Goal: Transaction & Acquisition: Book appointment/travel/reservation

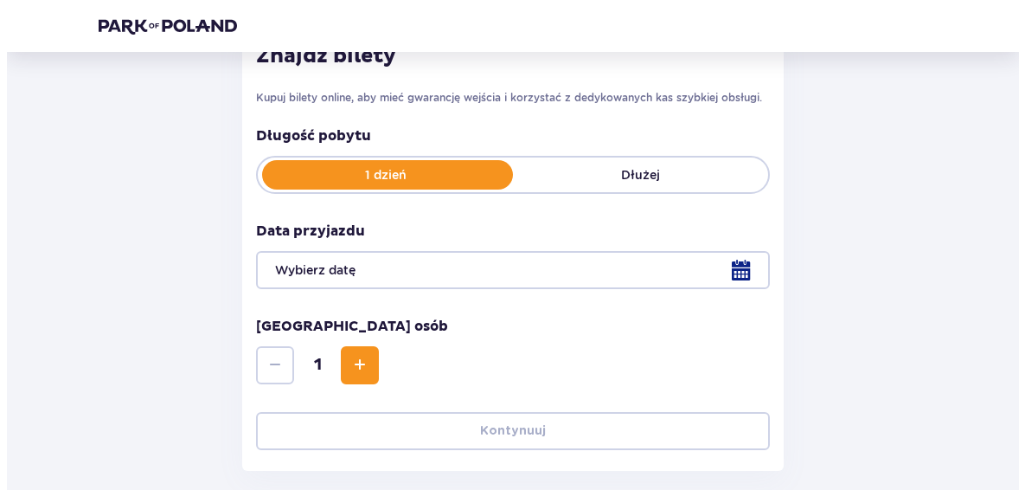
scroll to position [344, 0]
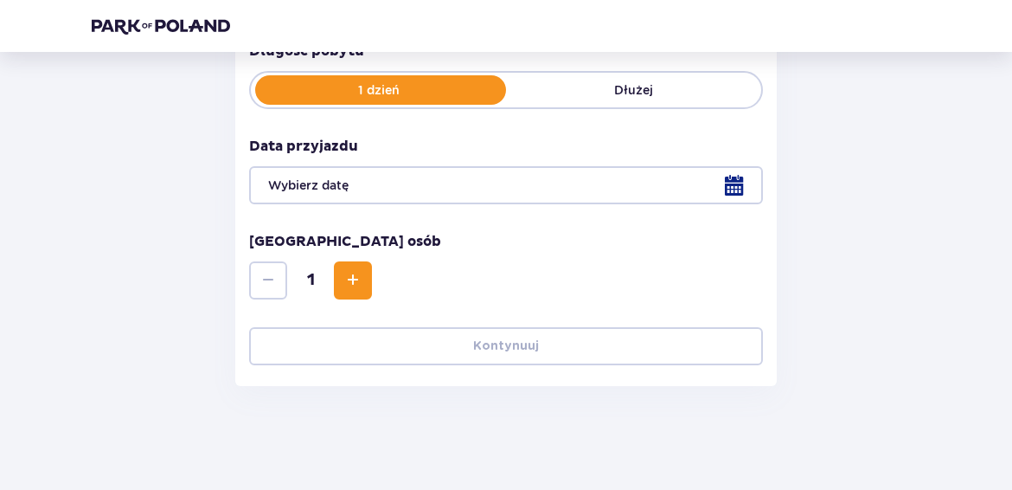
click at [497, 198] on div at bounding box center [506, 185] width 514 height 38
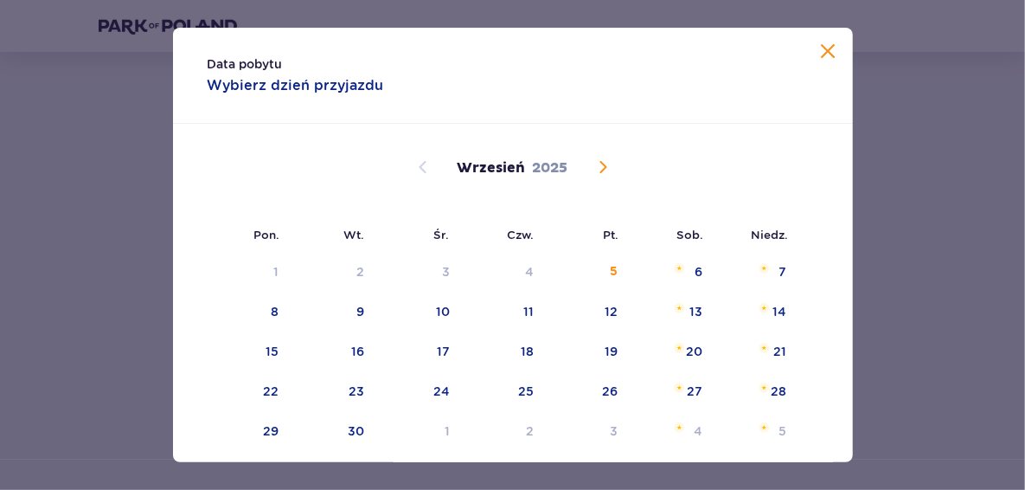
scroll to position [87, 0]
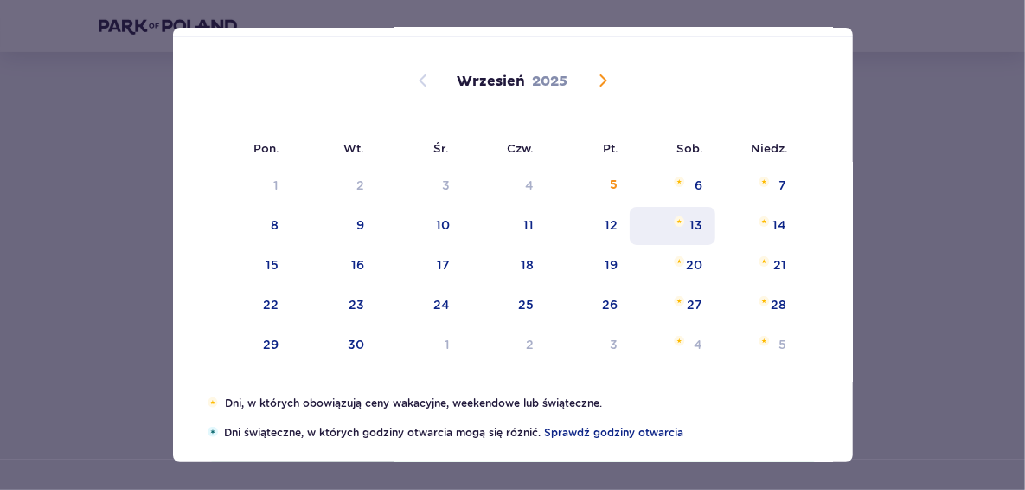
click at [696, 219] on div "13" at bounding box center [696, 224] width 13 height 17
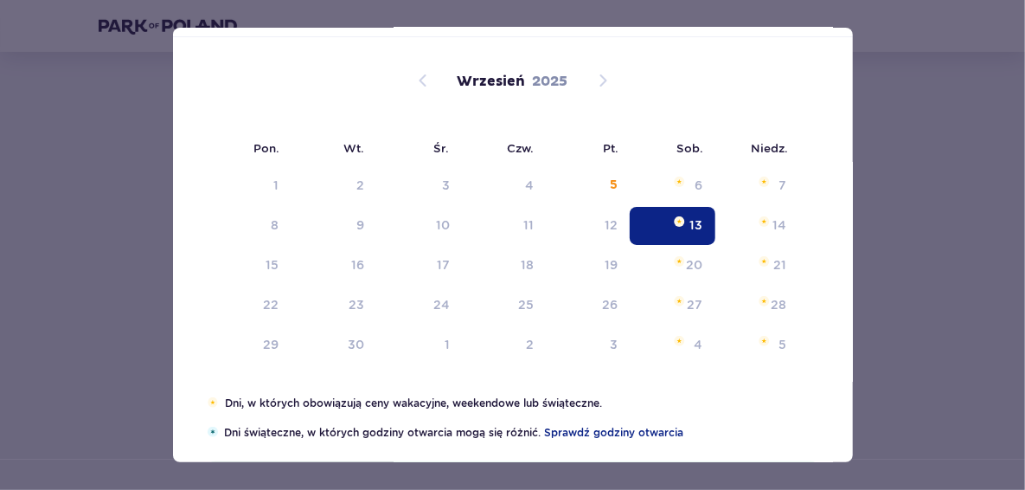
click at [674, 230] on div at bounding box center [513, 231] width 514 height 38
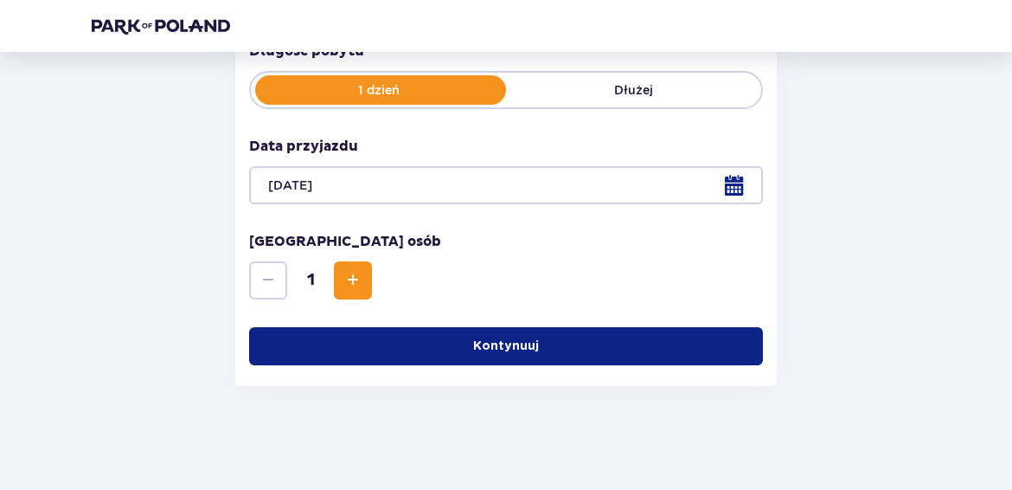
click at [502, 356] on button "Kontynuuj" at bounding box center [506, 346] width 514 height 38
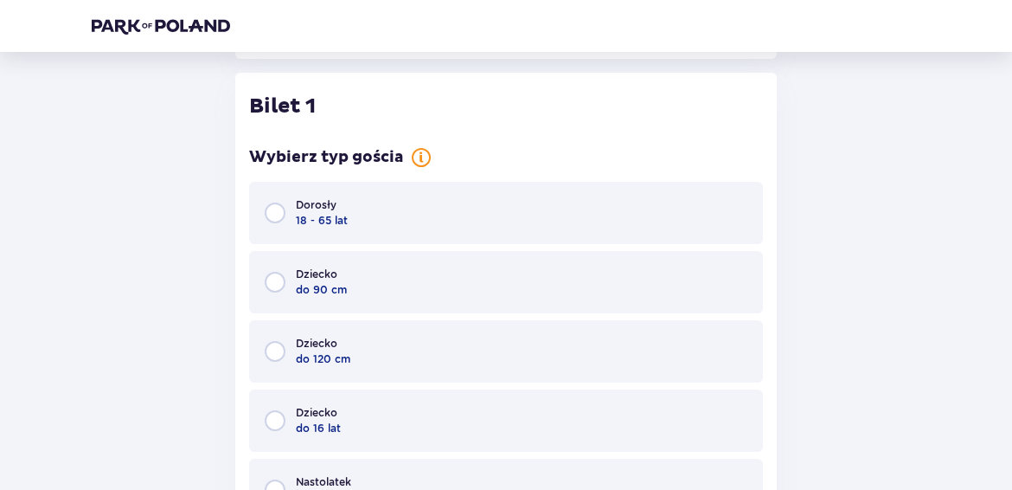
scroll to position [678, 0]
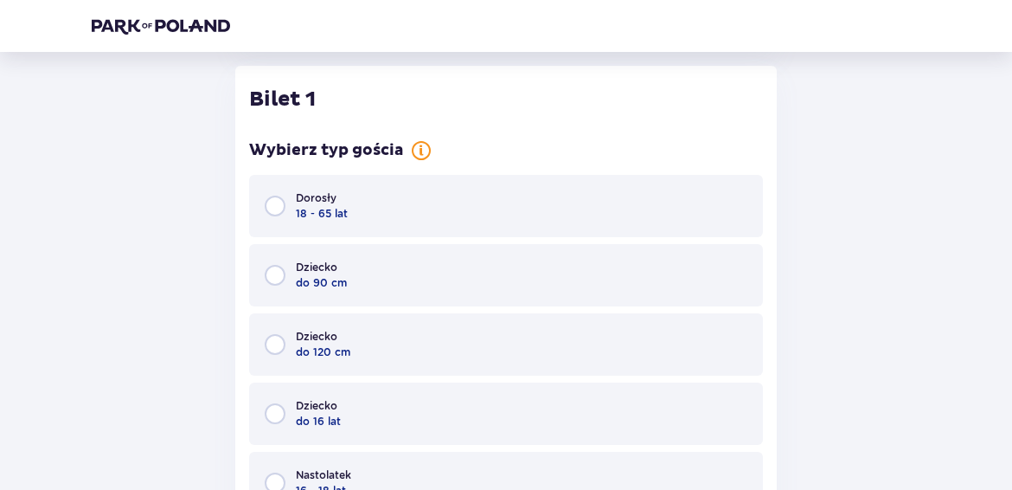
click at [401, 211] on div "Dorosły 18 - 65 lat" at bounding box center [506, 206] width 514 height 62
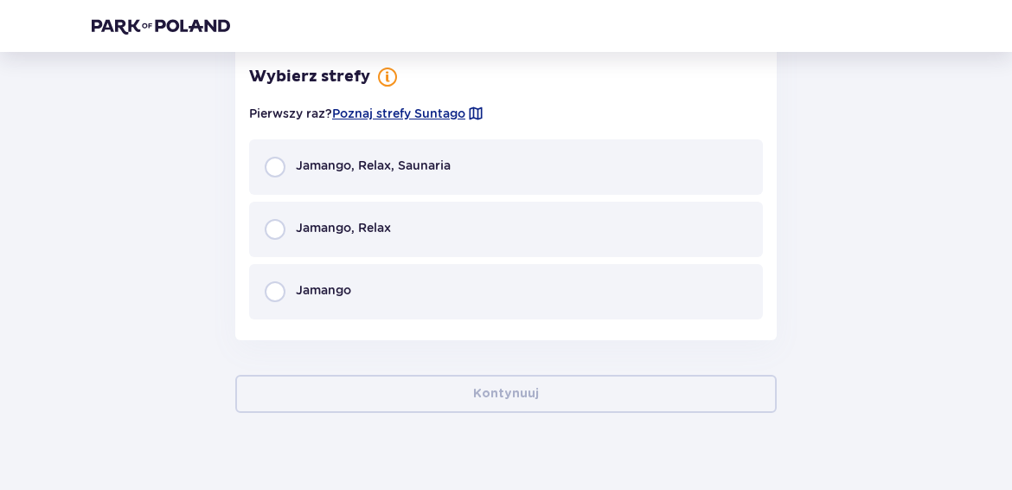
scroll to position [1362, 0]
click at [418, 178] on div "Jamango, Relax, Saunaria" at bounding box center [506, 165] width 514 height 55
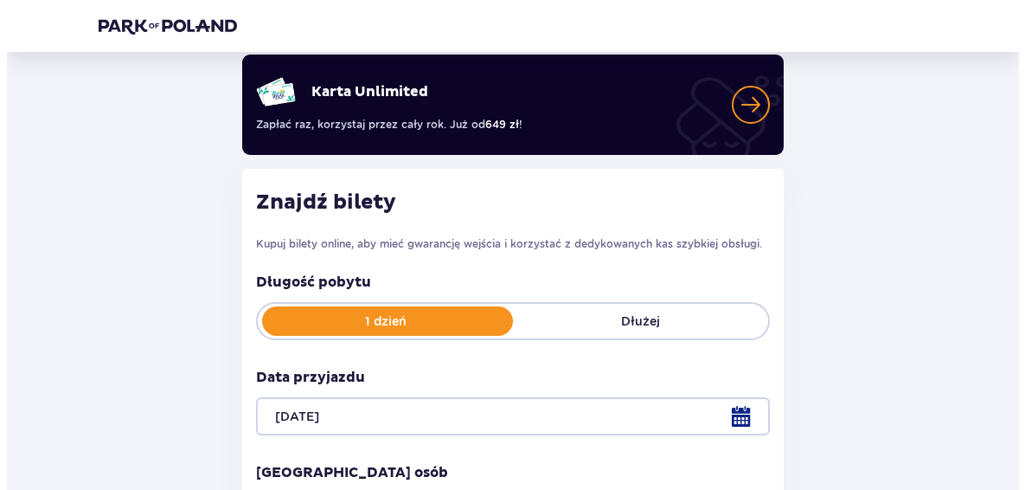
scroll to position [260, 0]
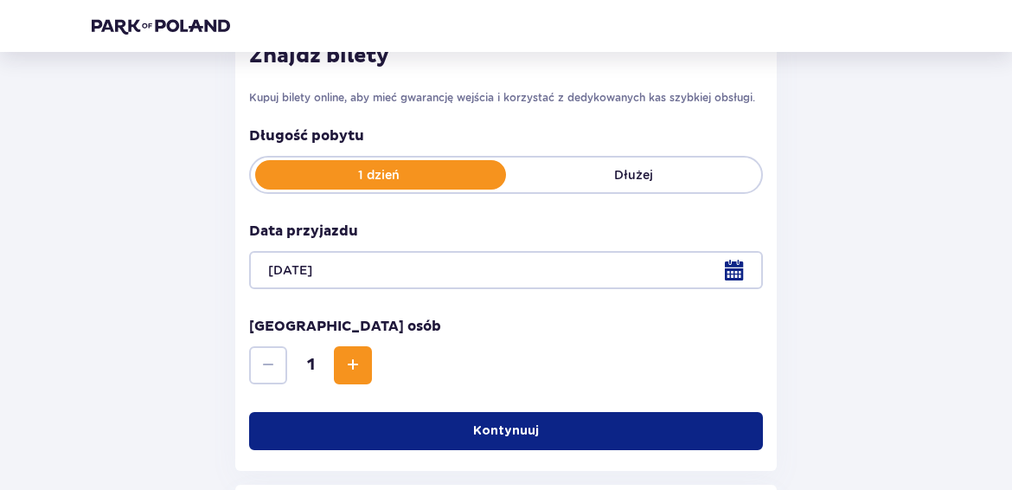
click at [712, 275] on div at bounding box center [506, 270] width 514 height 38
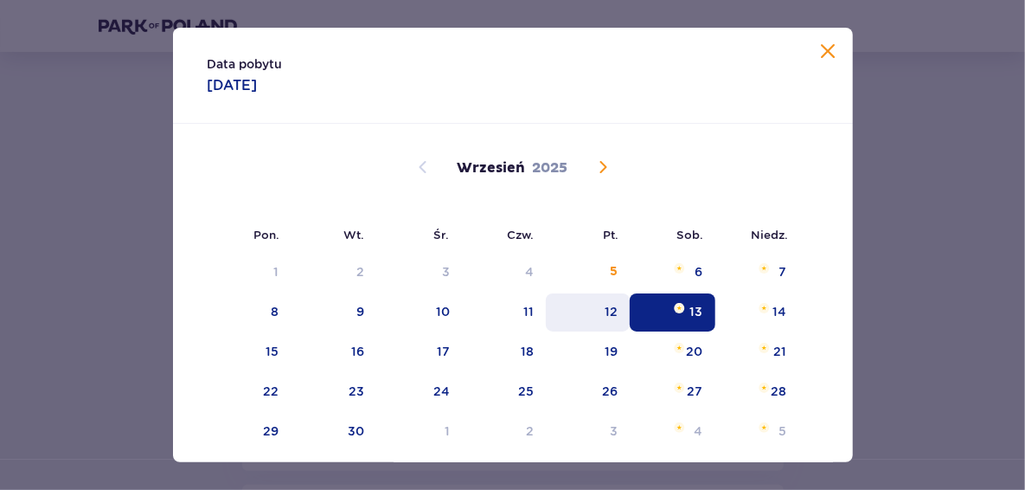
click at [570, 320] on div "12" at bounding box center [588, 312] width 84 height 38
type input "[DATE]"
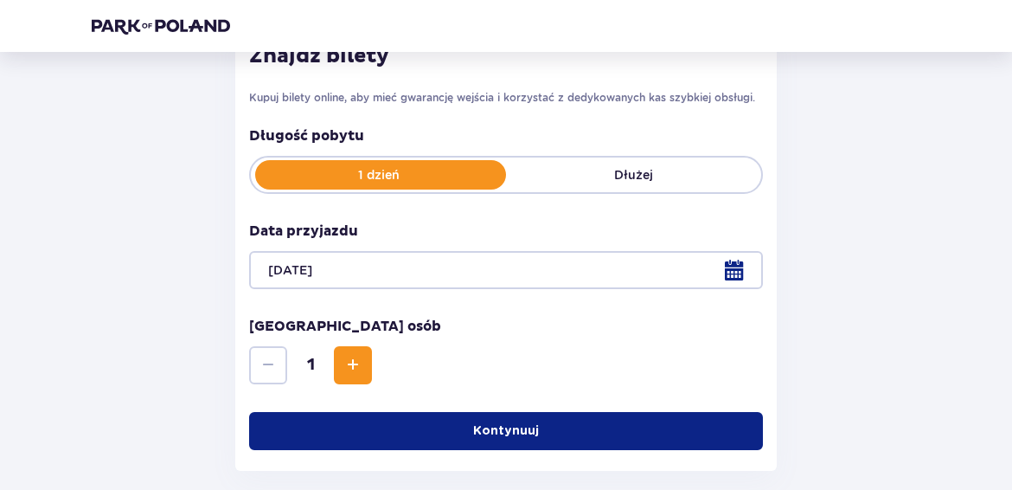
scroll to position [261, 0]
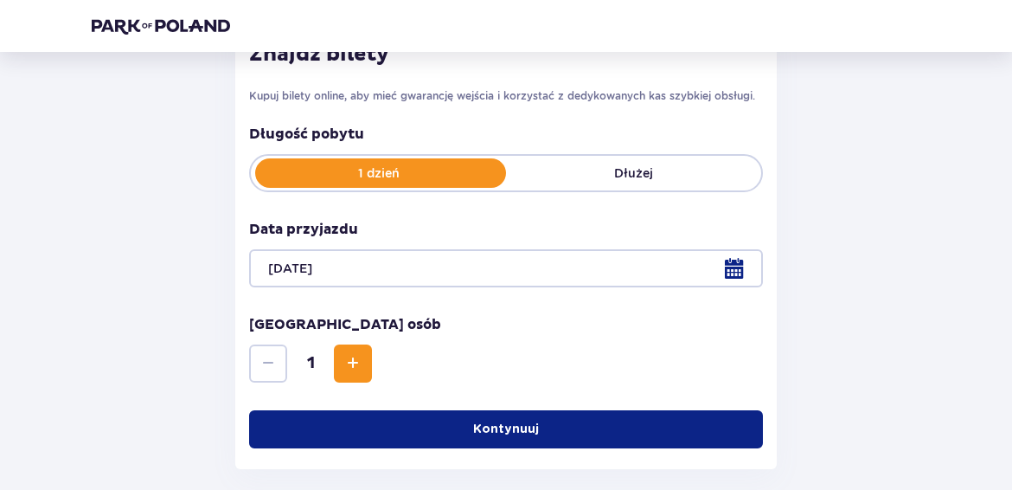
click at [498, 408] on div "Znajdź bilety Kupuj bilety online, aby mieć gwarancję wejścia i korzystać z ded…" at bounding box center [506, 245] width 542 height 448
click at [489, 417] on button "Kontynuuj" at bounding box center [506, 429] width 514 height 38
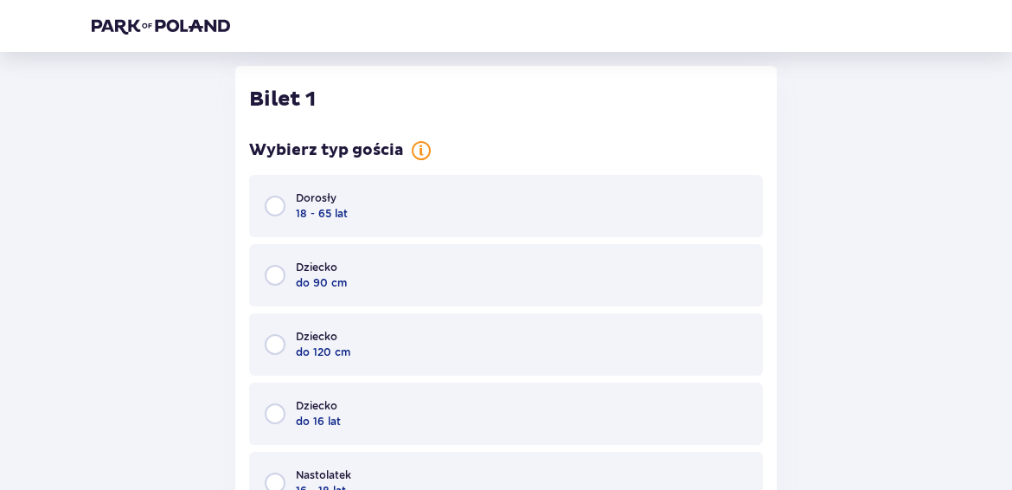
click at [436, 216] on div "Dorosły 18 - 65 lat" at bounding box center [506, 206] width 514 height 62
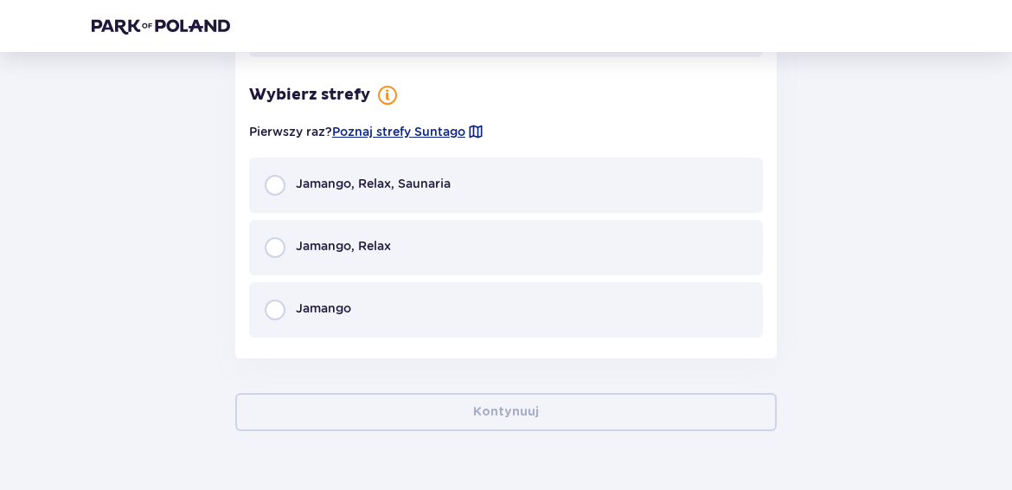
scroll to position [1362, 0]
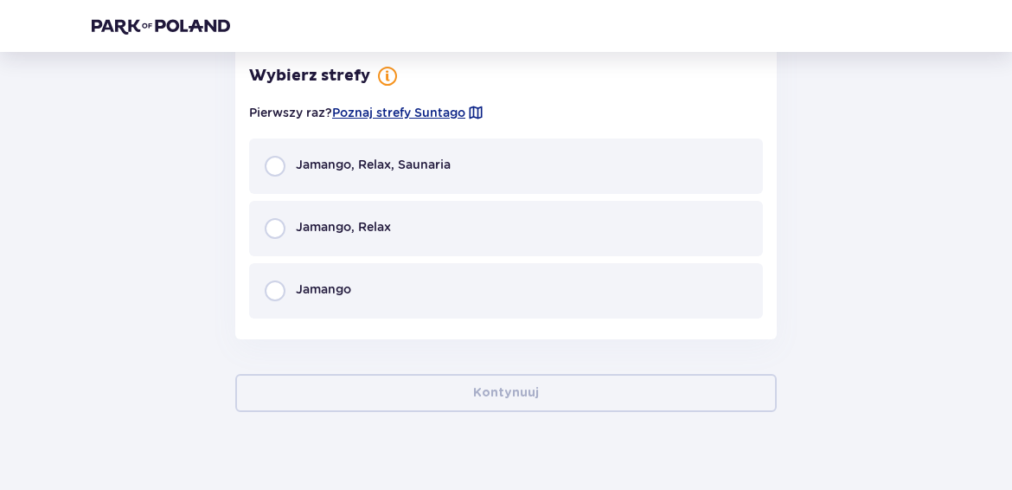
click at [445, 169] on p "Jamango, Relax, Saunaria" at bounding box center [373, 164] width 155 height 17
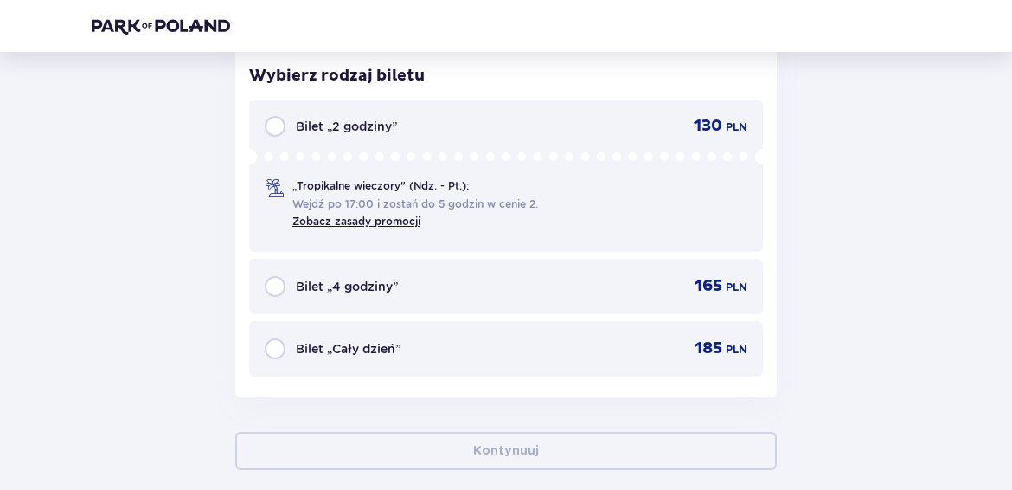
scroll to position [1469, 0]
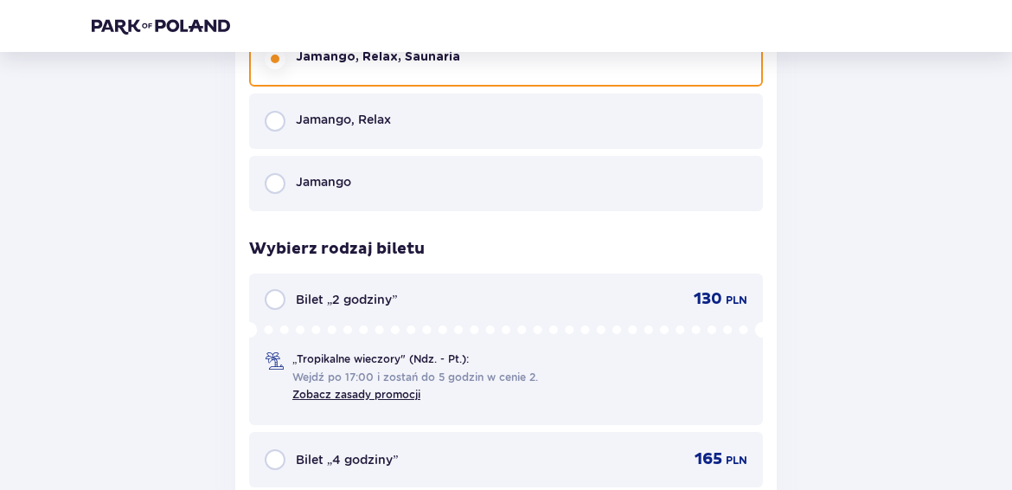
click at [437, 157] on div "Jamango" at bounding box center [506, 183] width 514 height 55
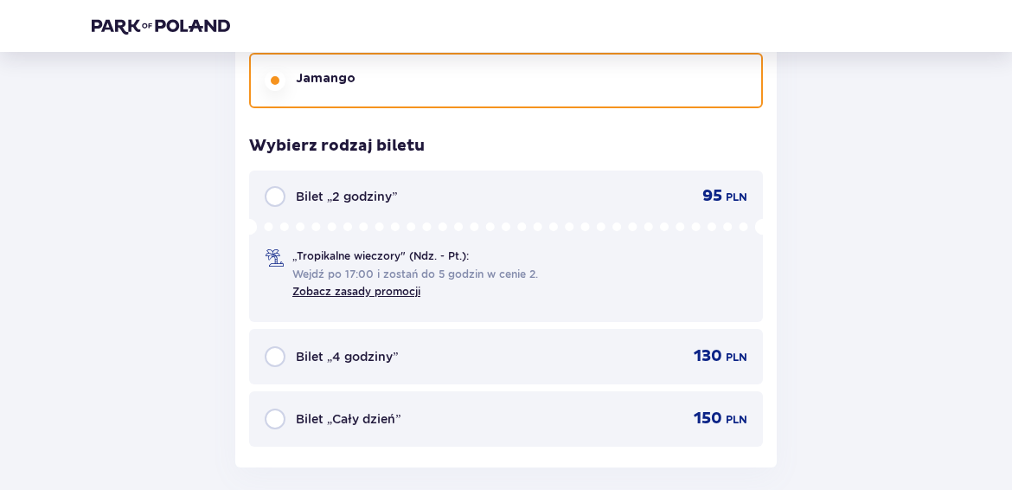
scroll to position [1382, 0]
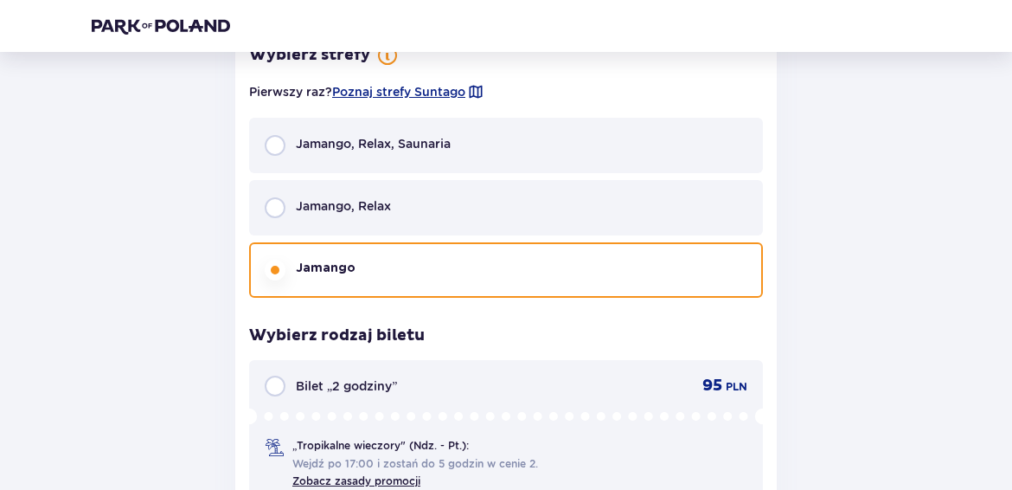
click at [410, 176] on div "Jamango, Relax, Saunaria Jamango, Relax Jamango" at bounding box center [506, 208] width 514 height 180
click at [401, 182] on div "Jamango, Relax" at bounding box center [506, 207] width 514 height 55
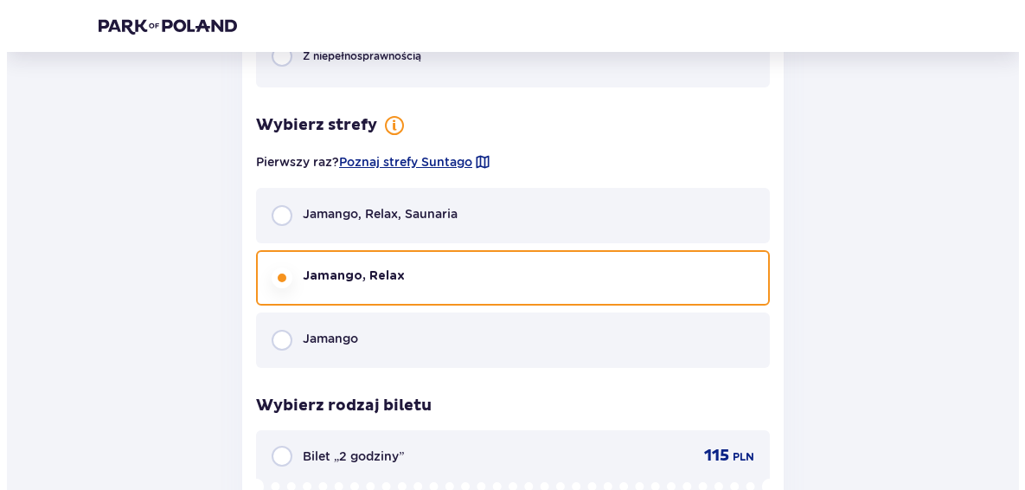
scroll to position [1296, 0]
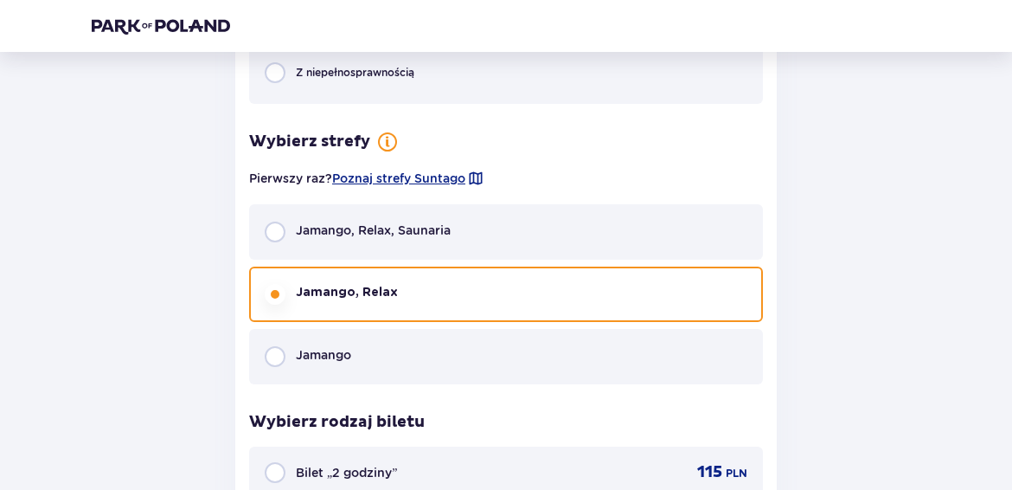
click at [431, 196] on div "Wybierz strefy Pierwszy raz? Poznaj strefy [GEOGRAPHIC_DATA], [GEOGRAPHIC_DATA]…" at bounding box center [506, 257] width 514 height 253
click at [437, 183] on span "Poznaj strefy Suntago" at bounding box center [398, 178] width 133 height 17
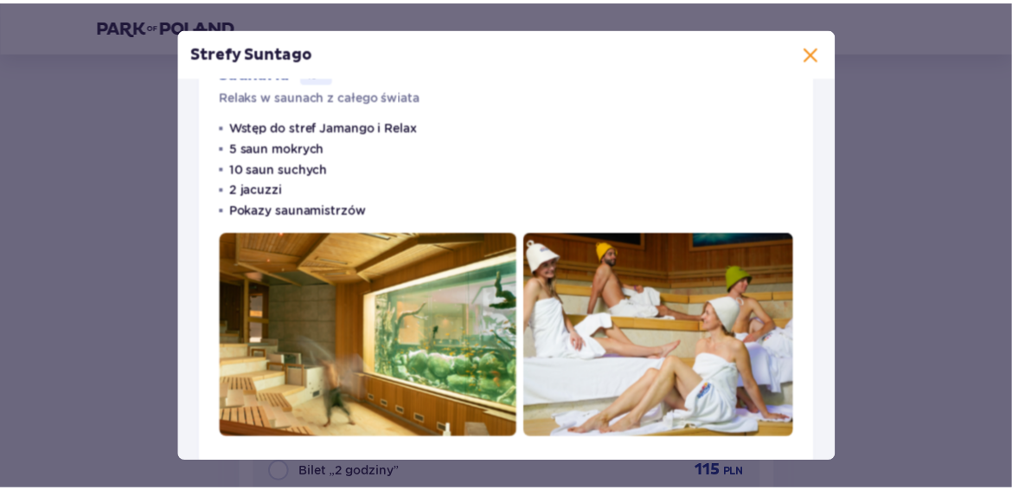
scroll to position [1104, 0]
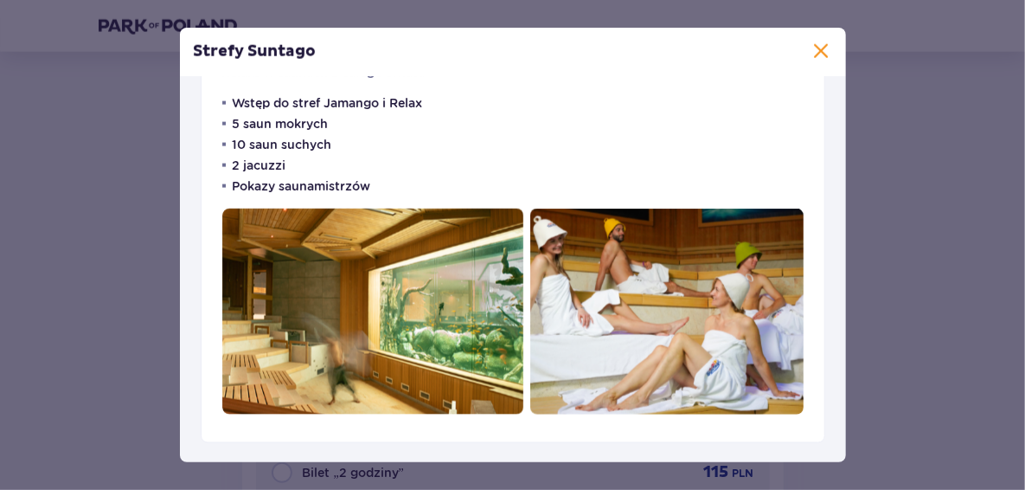
drag, startPoint x: 816, startPoint y: 43, endPoint x: 795, endPoint y: 50, distance: 21.9
click at [816, 44] on span at bounding box center [821, 52] width 21 height 21
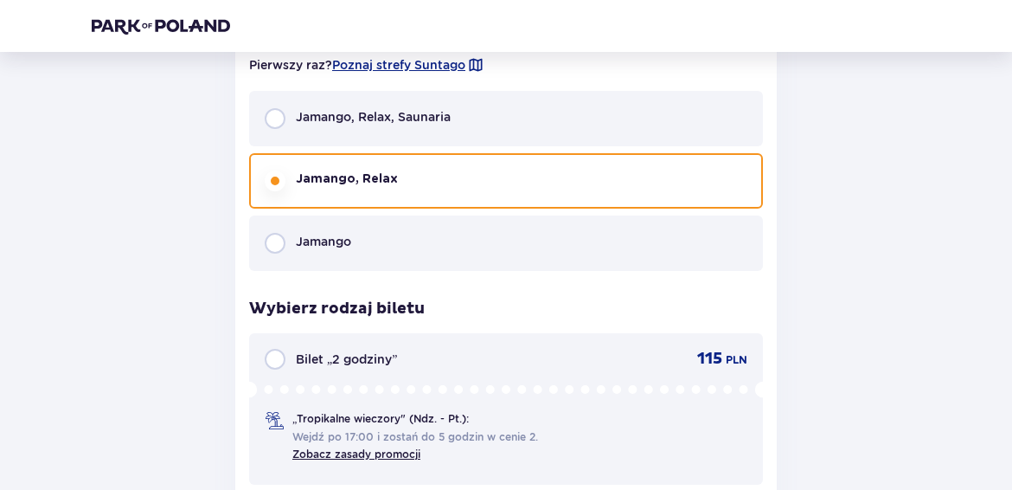
scroll to position [1382, 0]
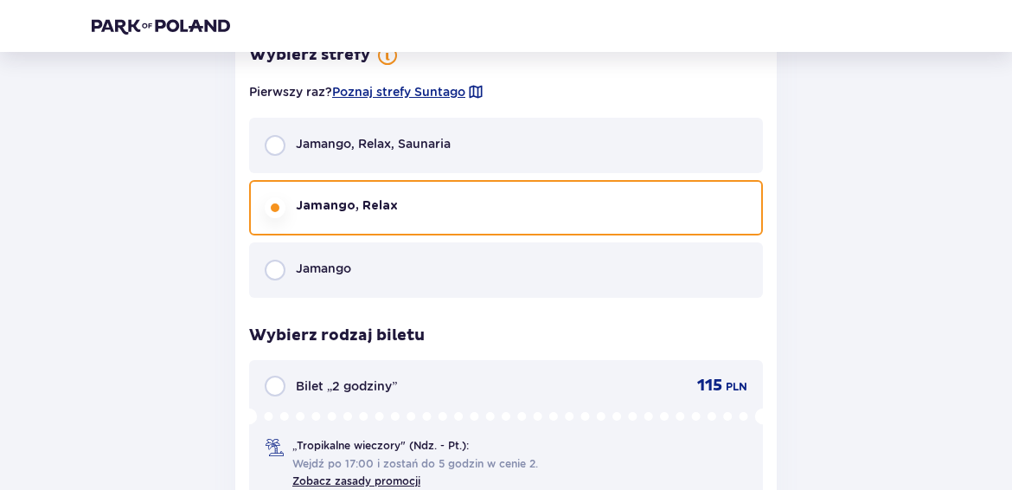
click at [428, 162] on div "Jamango, Relax, Saunaria" at bounding box center [506, 145] width 514 height 55
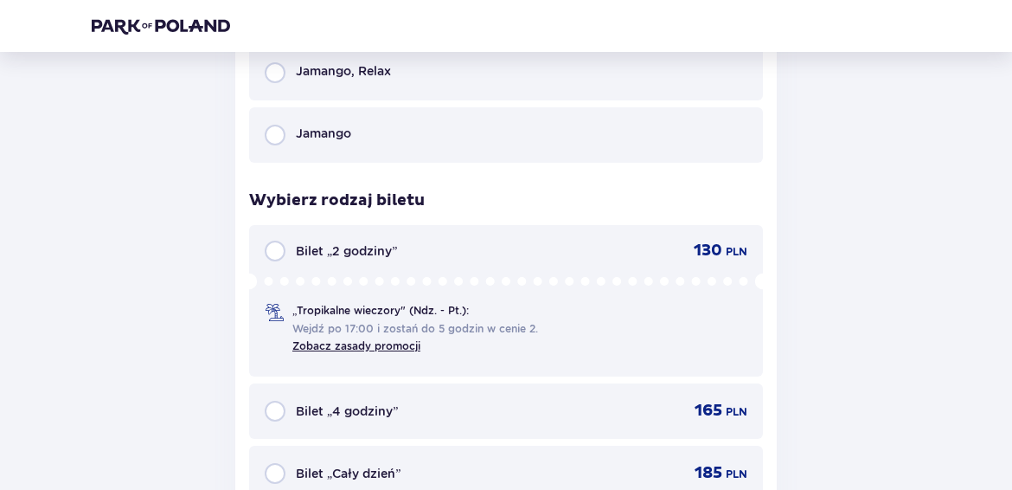
scroll to position [1555, 0]
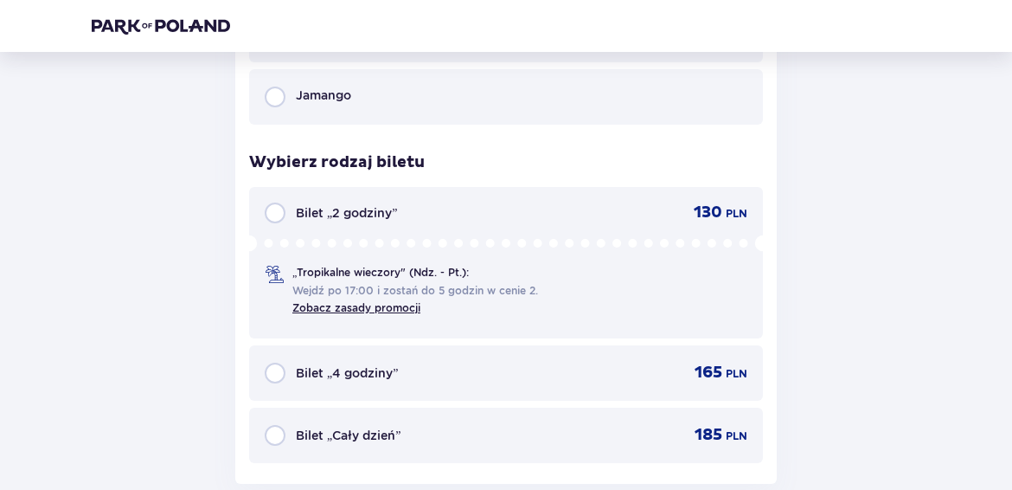
click at [488, 86] on div "Jamango" at bounding box center [506, 96] width 514 height 55
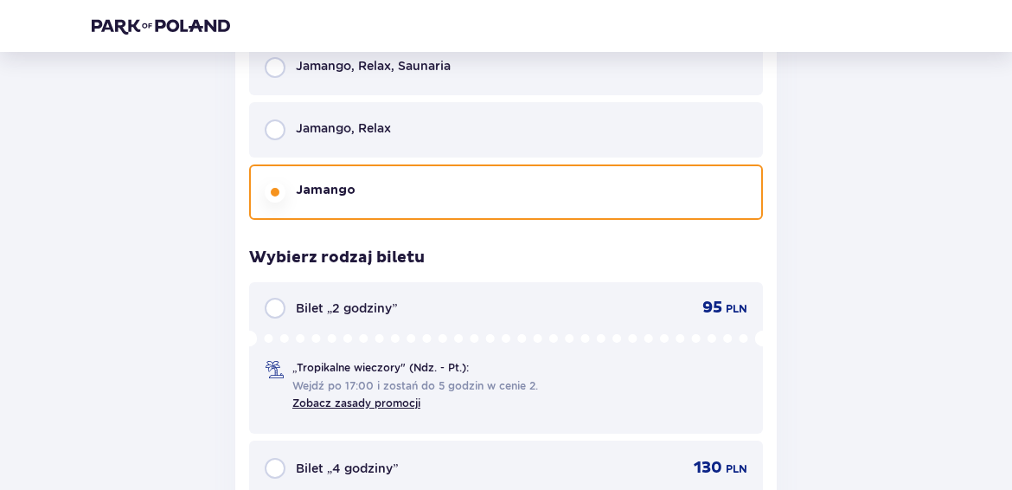
scroll to position [1382, 0]
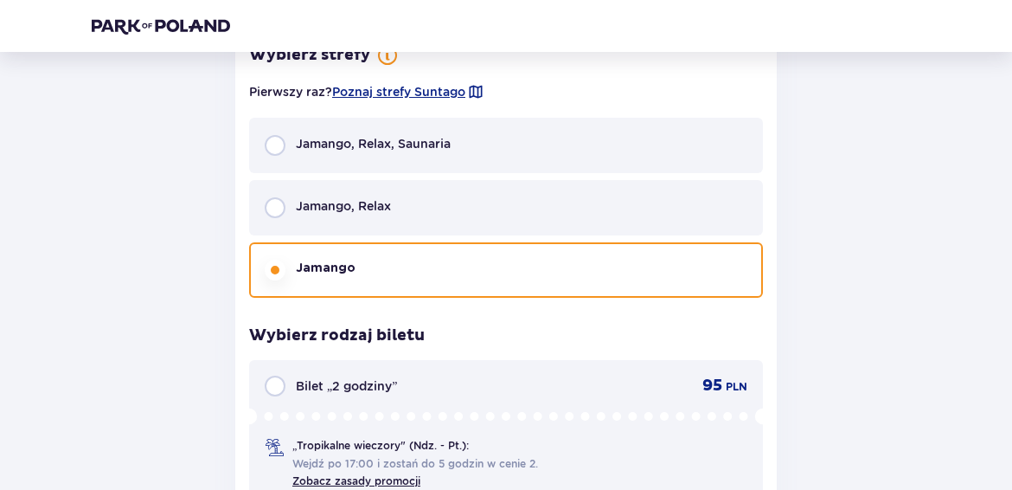
click at [424, 206] on div "Jamango, Relax" at bounding box center [506, 207] width 514 height 55
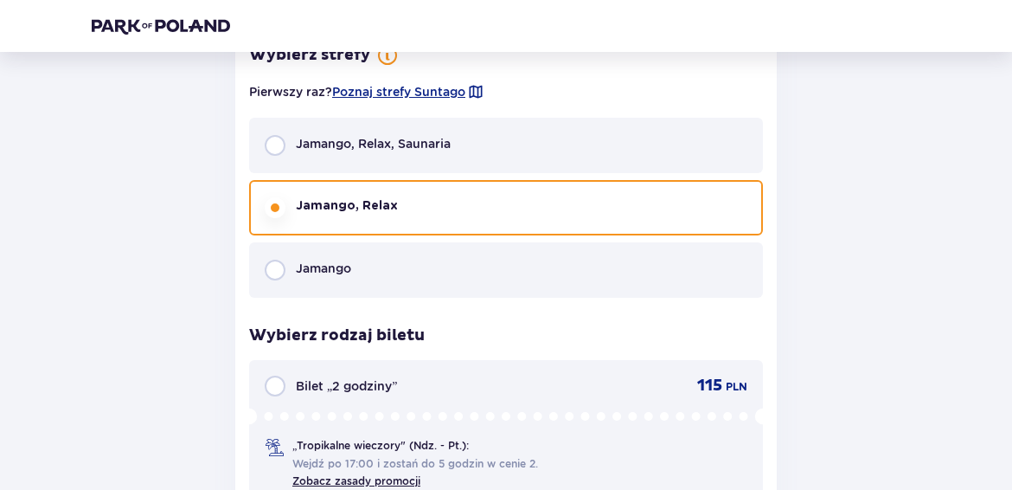
click at [444, 156] on div "Jamango, Relax, Saunaria" at bounding box center [506, 145] width 514 height 55
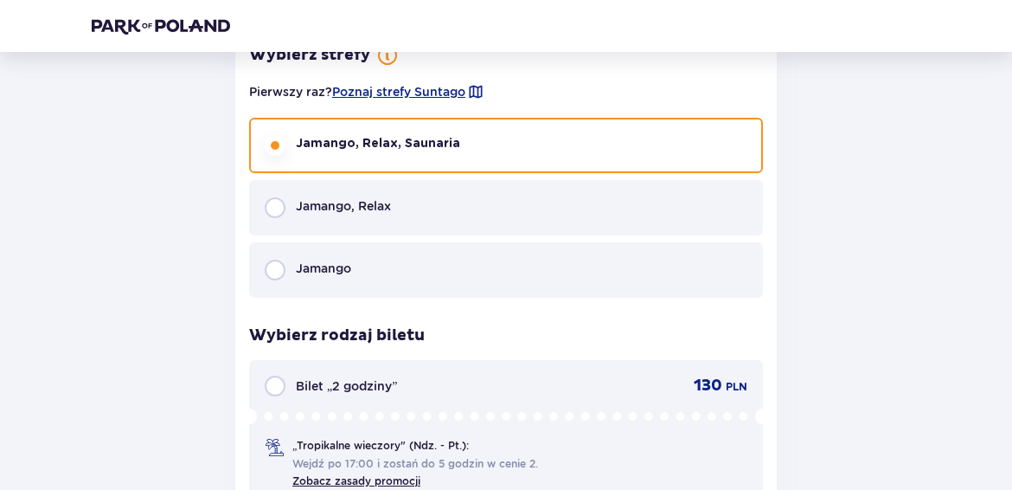
click at [409, 182] on div "Jamango, Relax" at bounding box center [506, 207] width 514 height 55
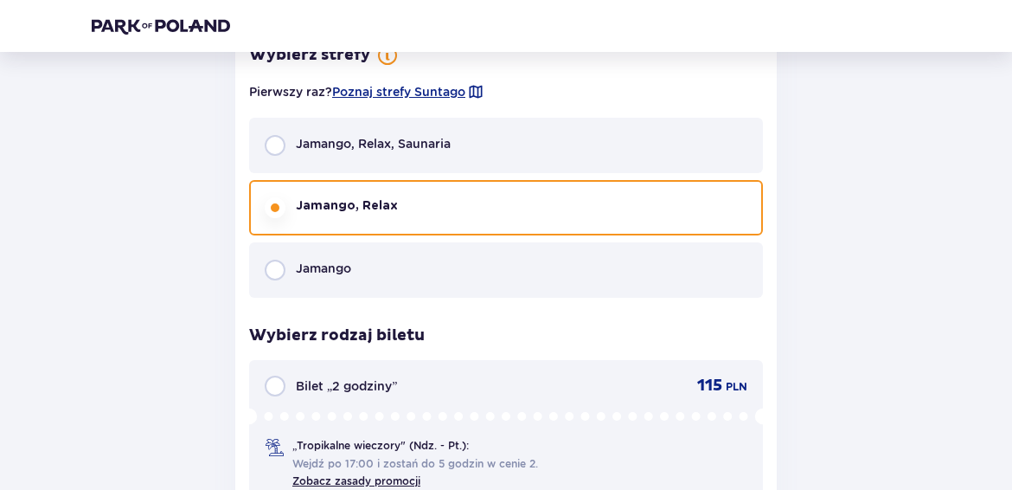
click at [385, 128] on div "Jamango, Relax, Saunaria" at bounding box center [506, 145] width 514 height 55
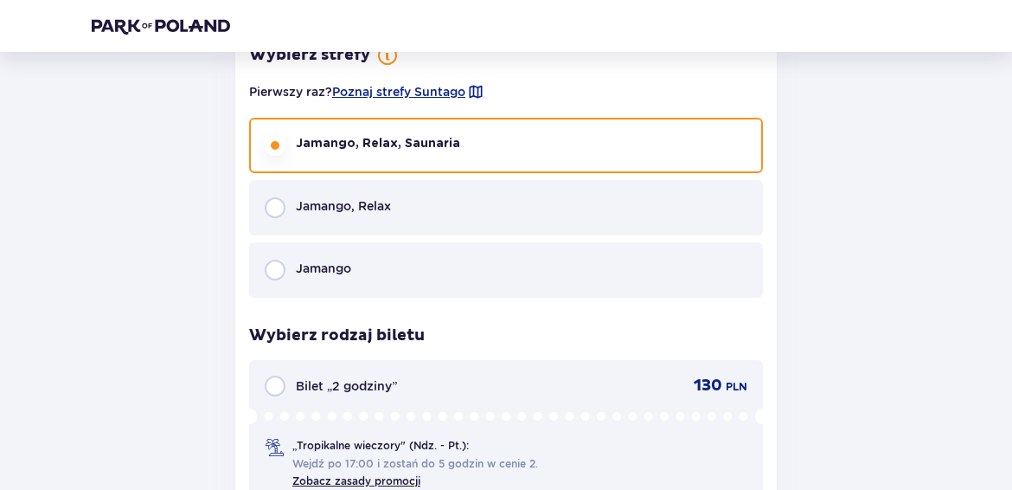
click at [416, 249] on div "Jamango" at bounding box center [506, 269] width 514 height 55
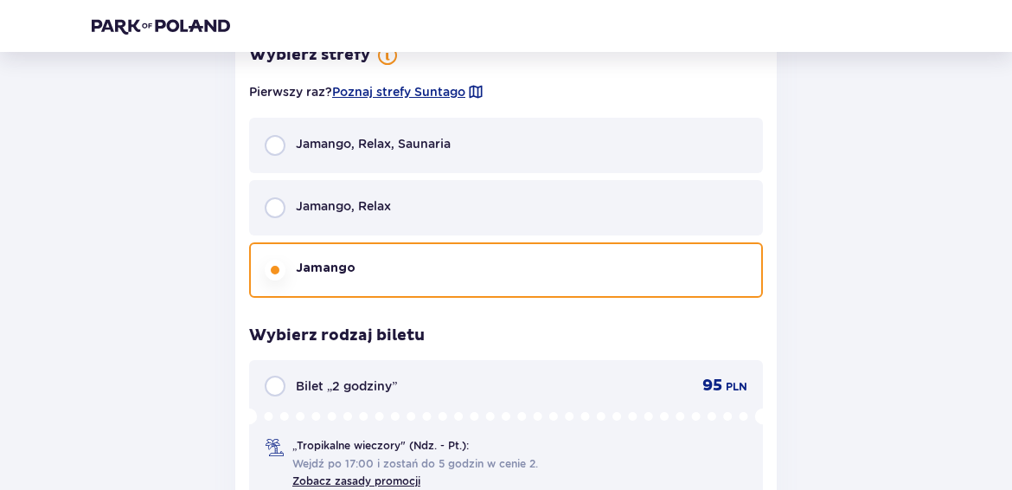
click at [401, 201] on div "Jamango, Relax" at bounding box center [506, 207] width 514 height 55
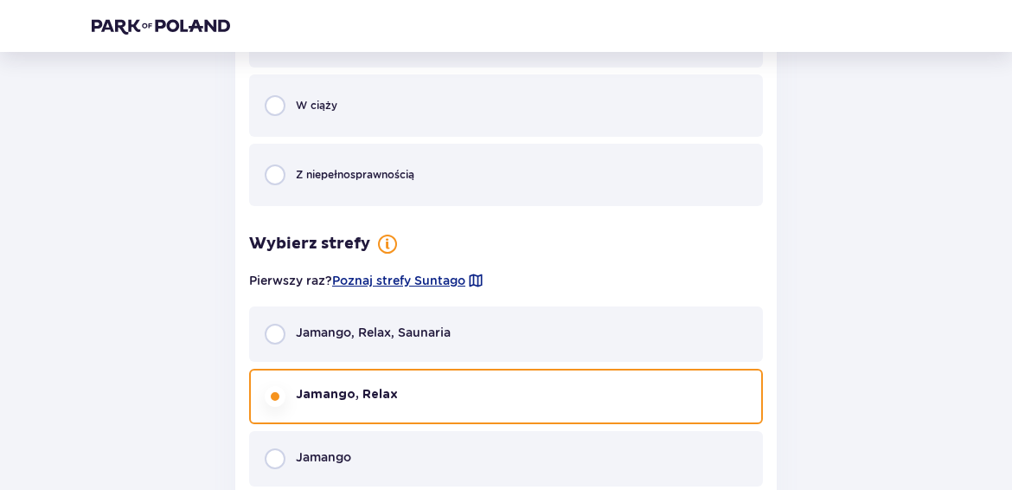
click at [417, 248] on div "Wybierz typ gościa Dorosły 18 - 65 lat Dziecko do 90 cm Dziecko do 120 cm Dziec…" at bounding box center [506, 225] width 514 height 1200
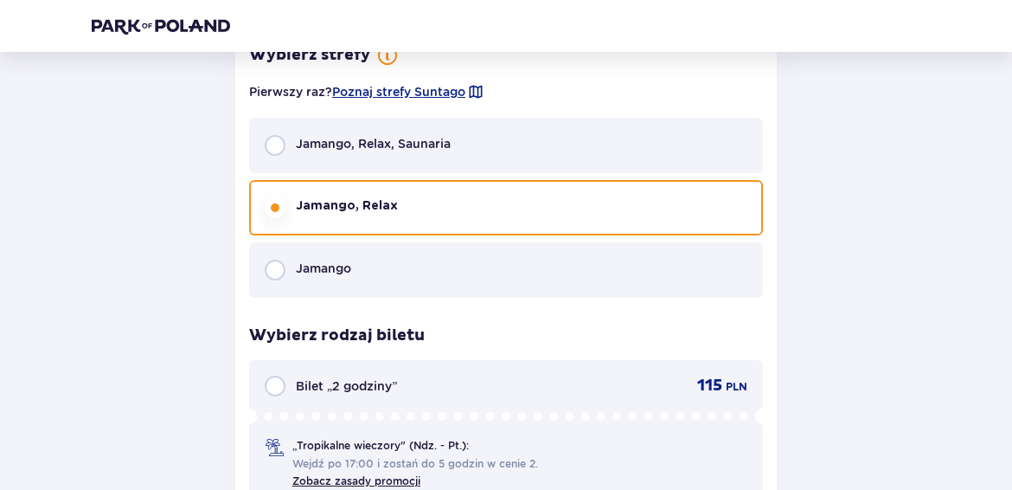
drag, startPoint x: 417, startPoint y: 248, endPoint x: 413, endPoint y: 305, distance: 56.4
click at [414, 302] on div "Wybierz typ gościa Dorosły 18 - 65 lat Dziecko do 90 cm Dziecko do 120 cm Dziec…" at bounding box center [506, 36] width 514 height 1200
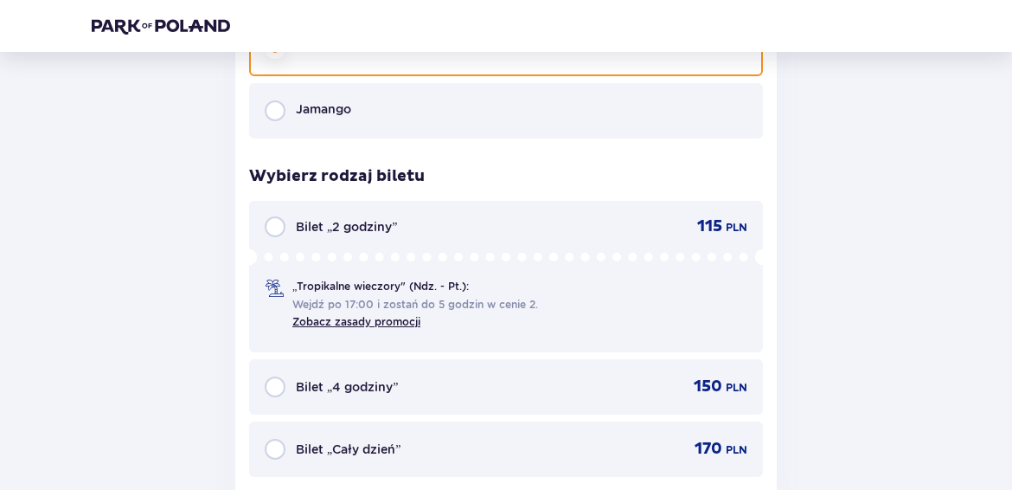
scroll to position [1726, 0]
